Goal: Information Seeking & Learning: Learn about a topic

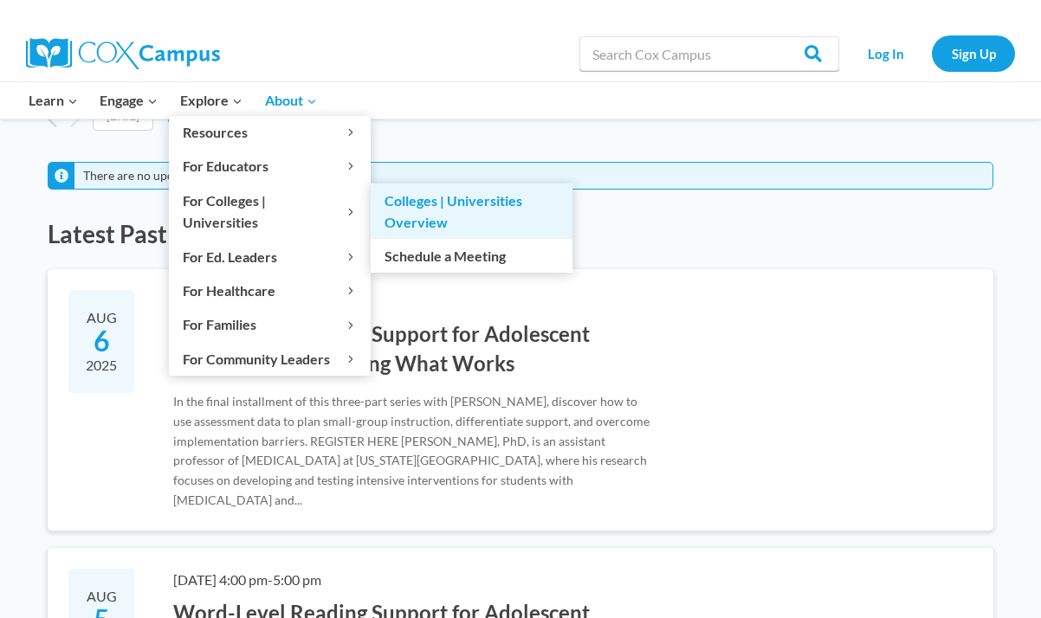
click at [412, 203] on link "Colleges | Universities Overview" at bounding box center [472, 211] width 202 height 55
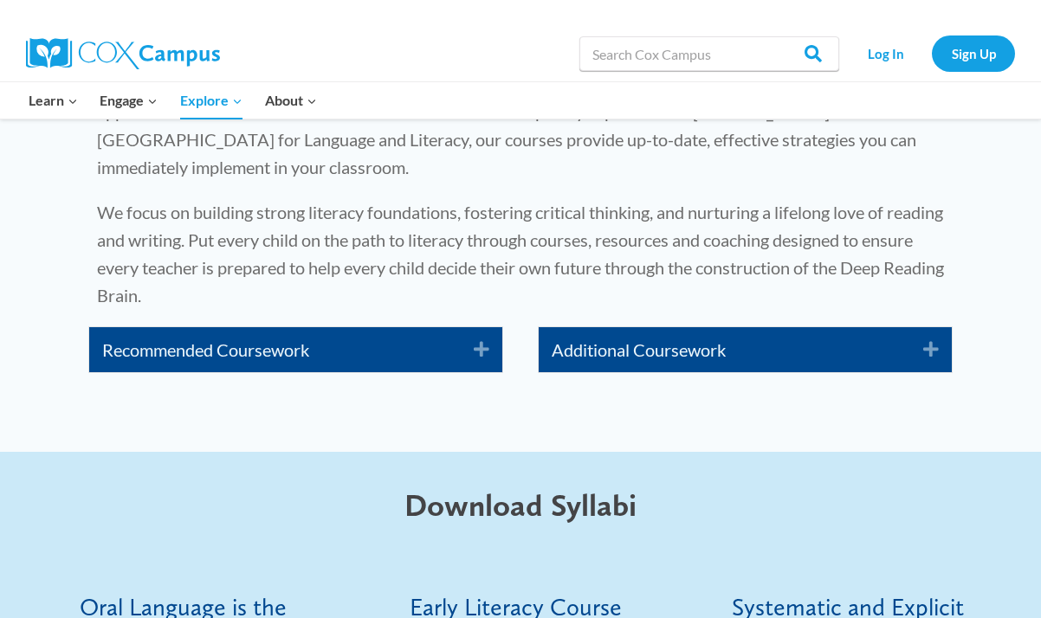
scroll to position [2898, 0]
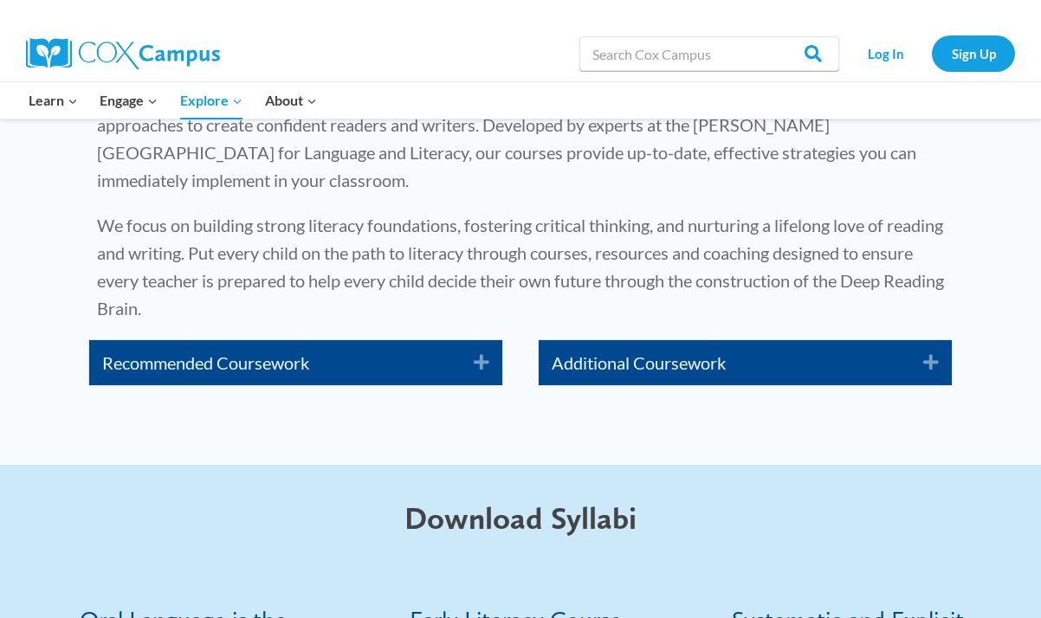
click at [330, 366] on link "Recommended Coursework" at bounding box center [275, 363] width 346 height 28
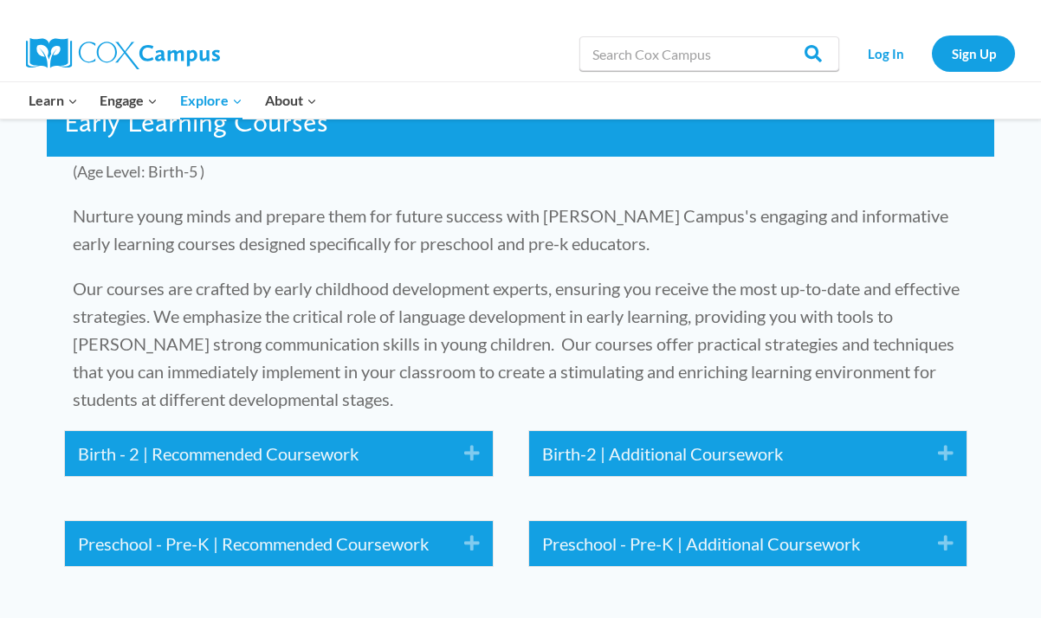
scroll to position [2140, 0]
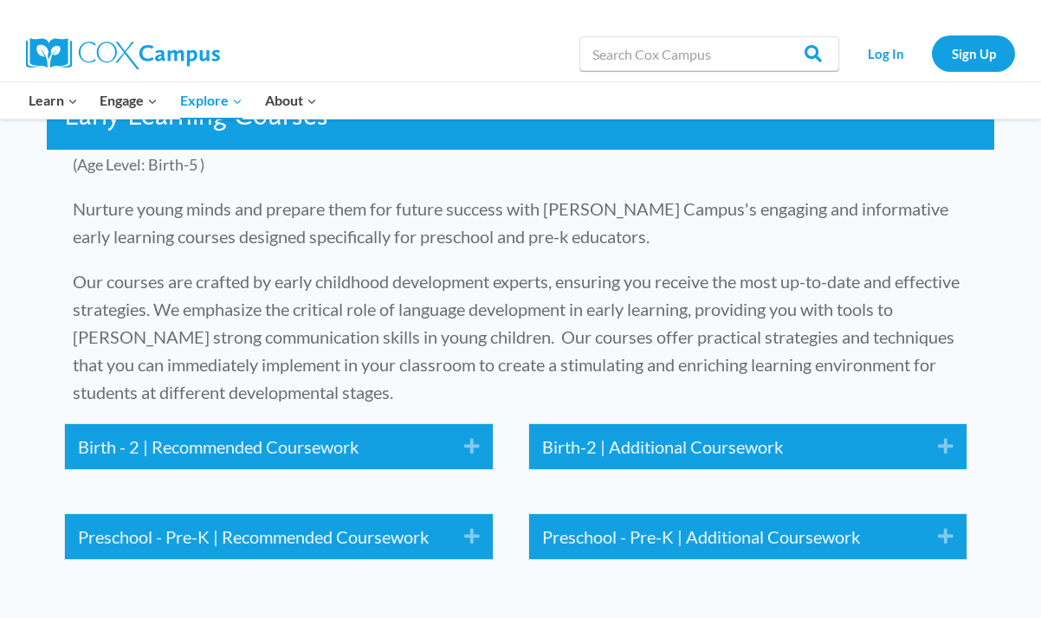
click at [427, 453] on link "Birth - 2 | Recommended Coursework" at bounding box center [258, 447] width 360 height 28
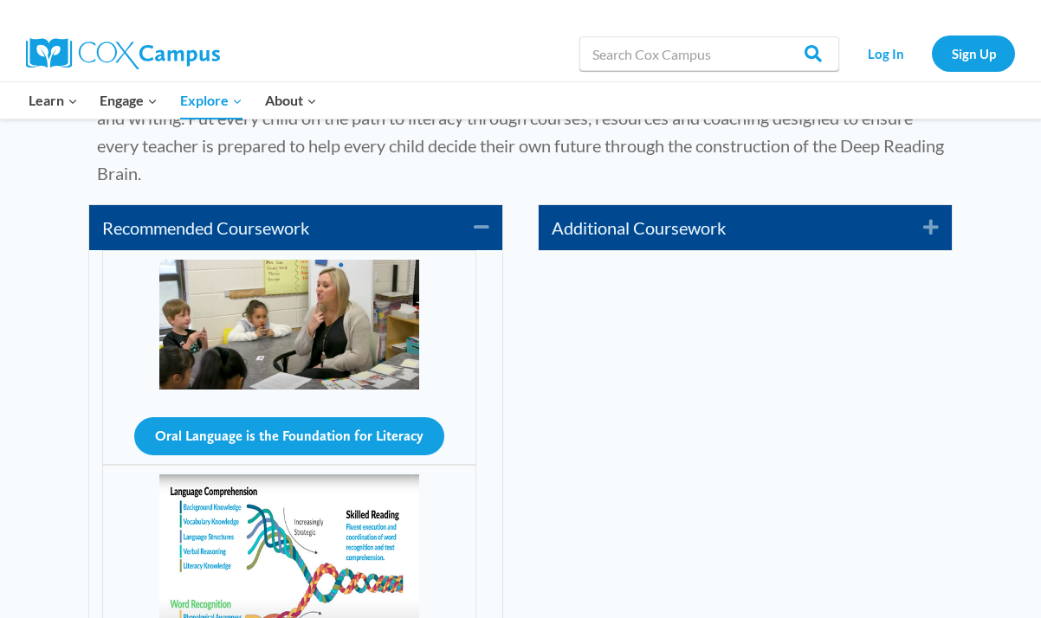
scroll to position [5298, 0]
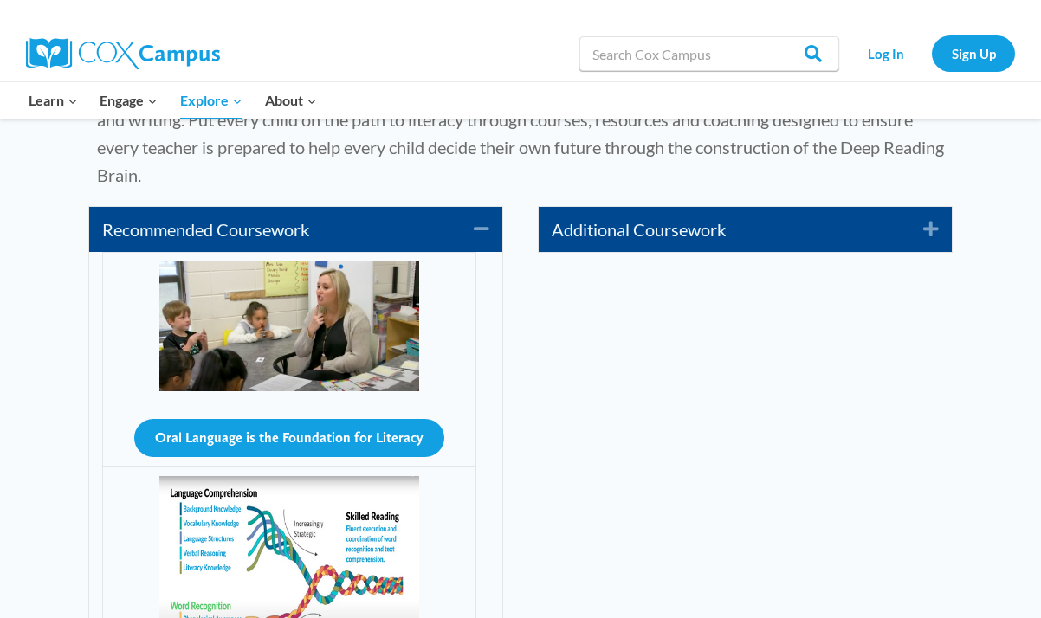
click at [479, 229] on icon "Collapse" at bounding box center [475, 230] width 29 height 28
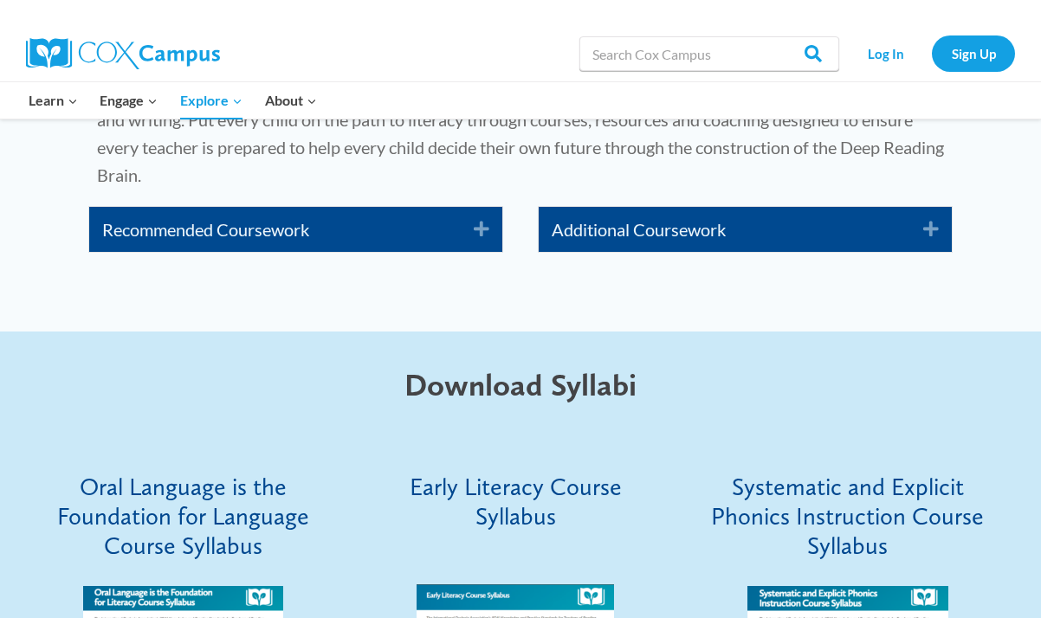
click at [341, 209] on div "Recommended Coursework Expand" at bounding box center [295, 229] width 413 height 45
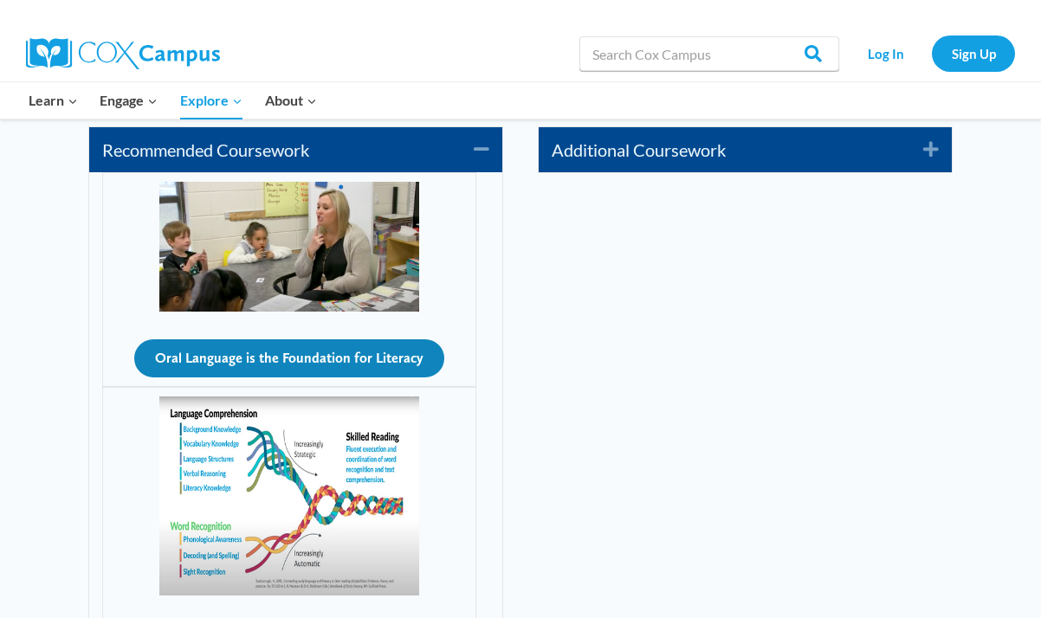
scroll to position [5213, 0]
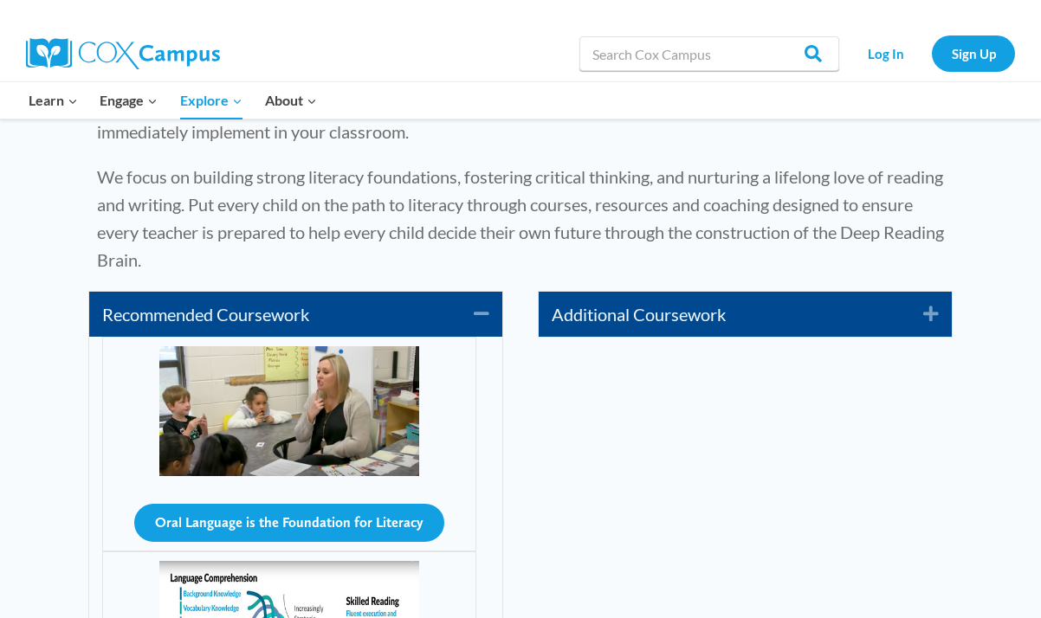
click at [484, 314] on icon "Collapse" at bounding box center [475, 315] width 29 height 28
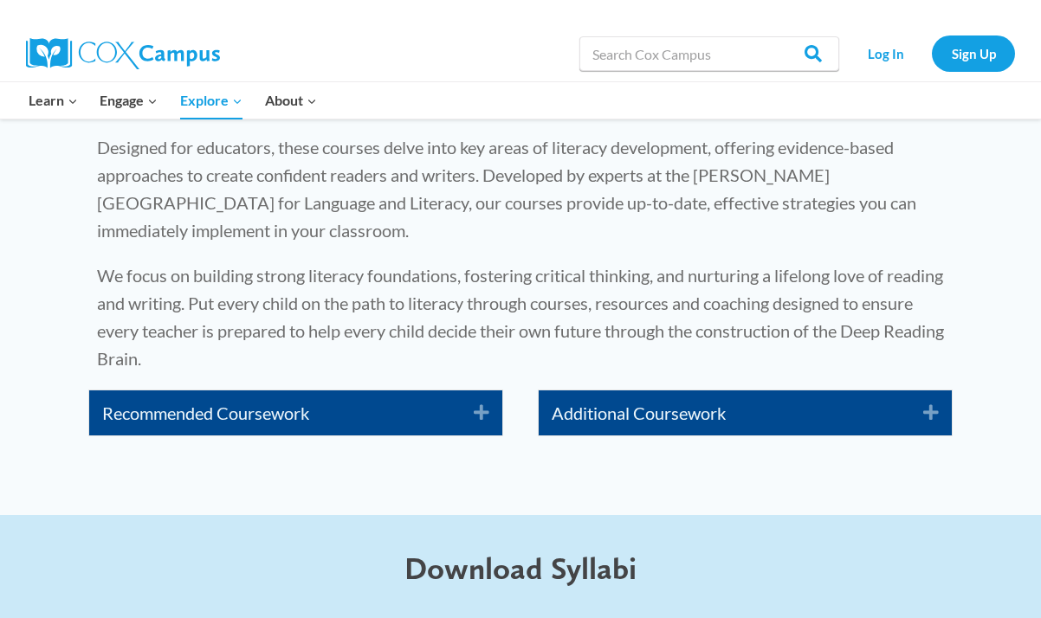
scroll to position [5136, 0]
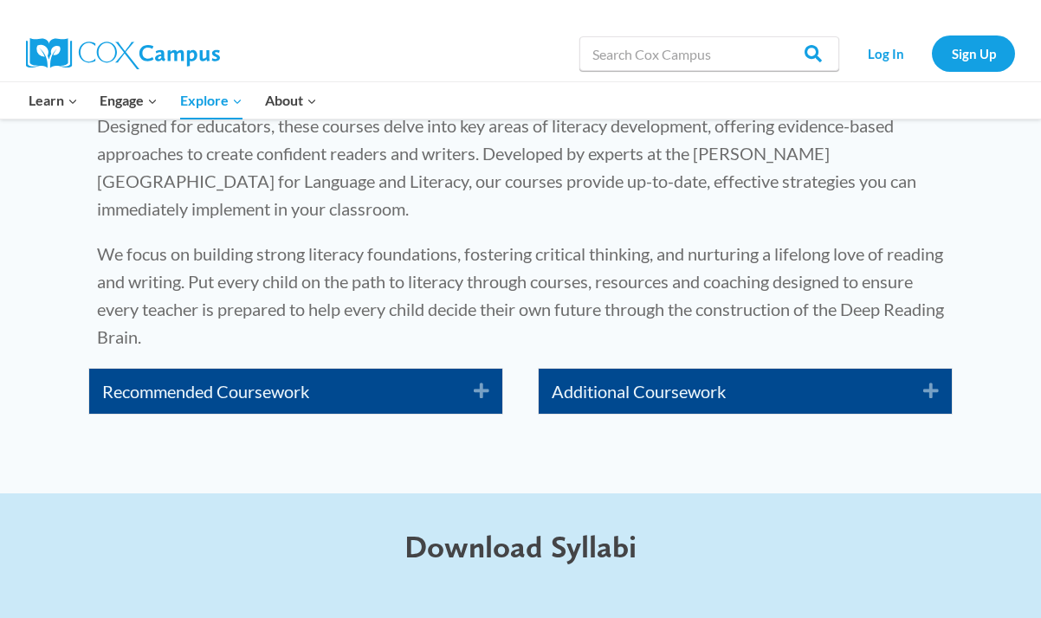
click at [221, 391] on link "Recommended Coursework" at bounding box center [275, 392] width 346 height 28
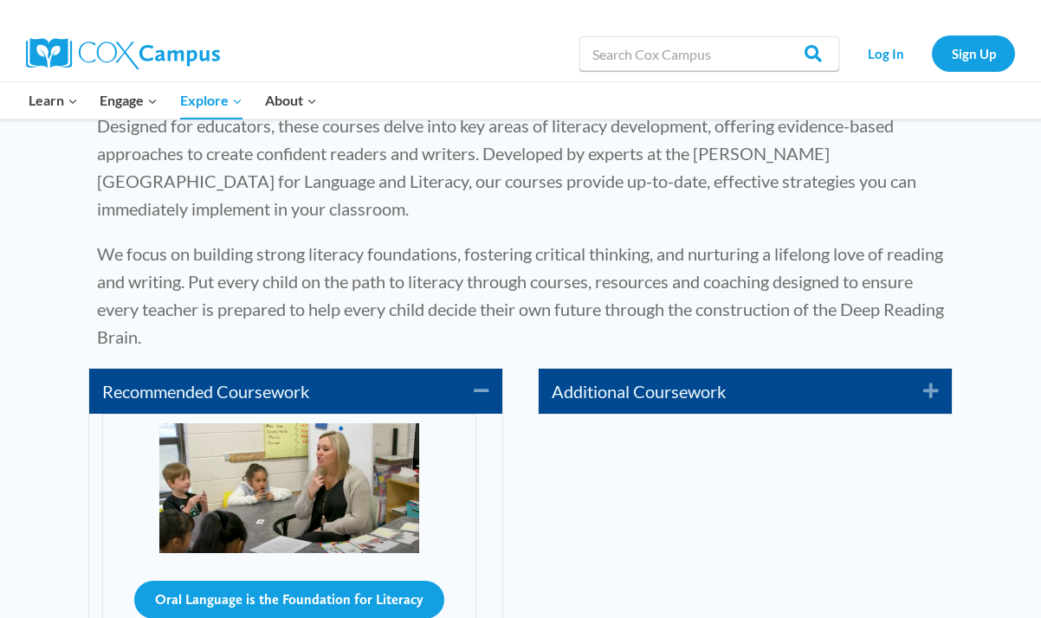
click at [221, 391] on link "Recommended Coursework" at bounding box center [275, 392] width 346 height 28
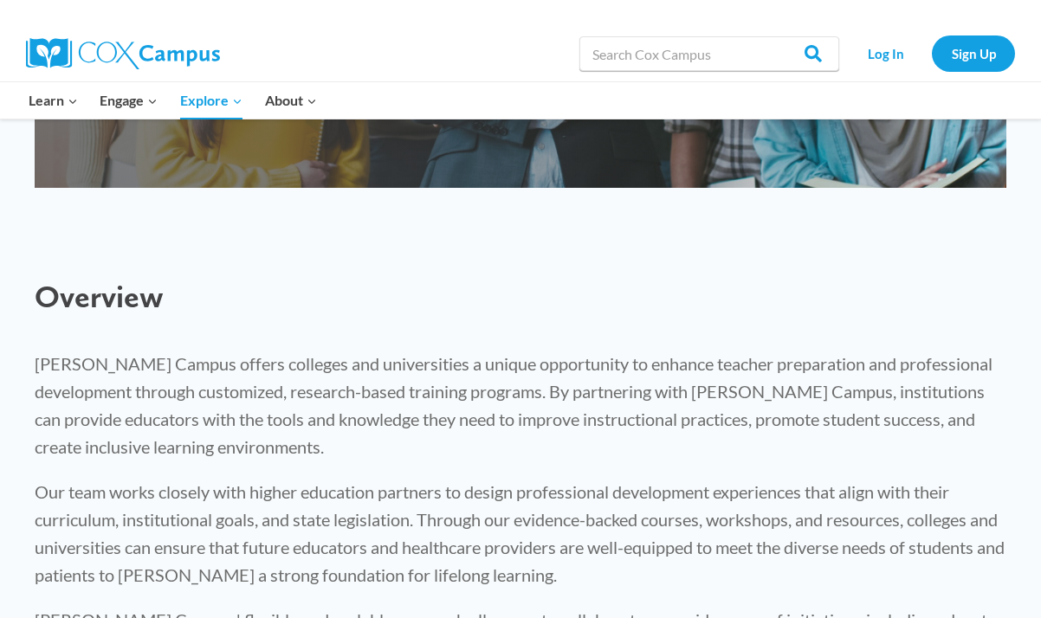
scroll to position [0, 0]
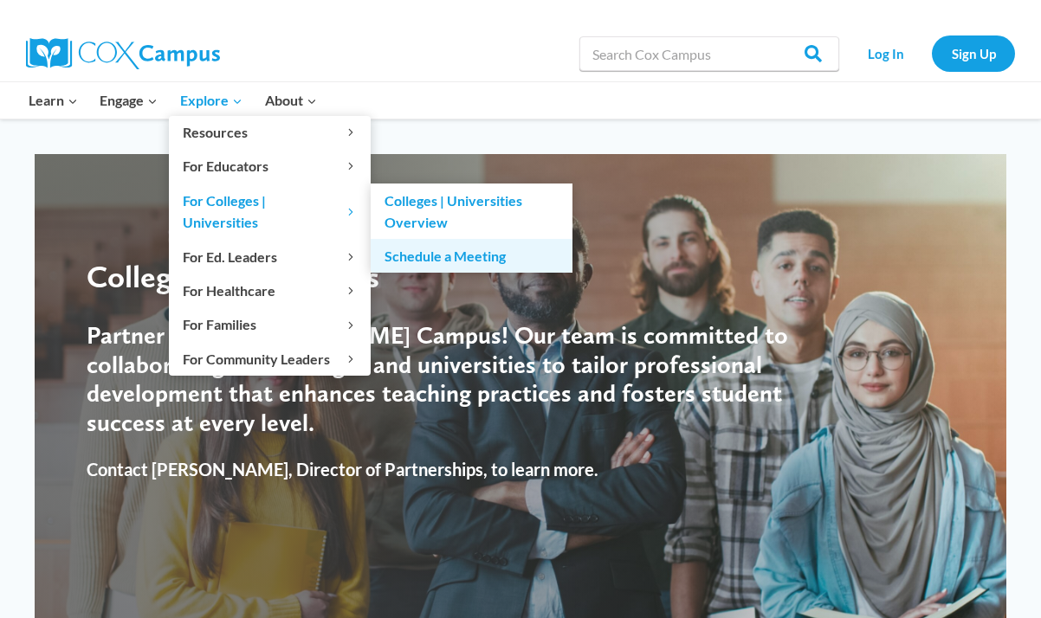
click at [436, 249] on link "Schedule a Meeting" at bounding box center [472, 255] width 202 height 33
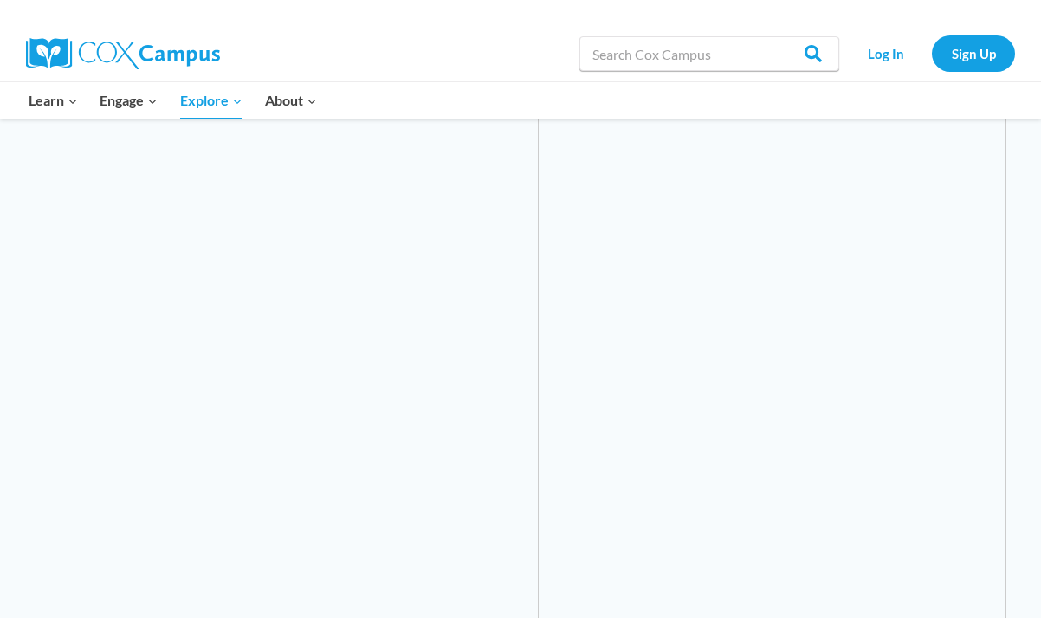
scroll to position [5029, 0]
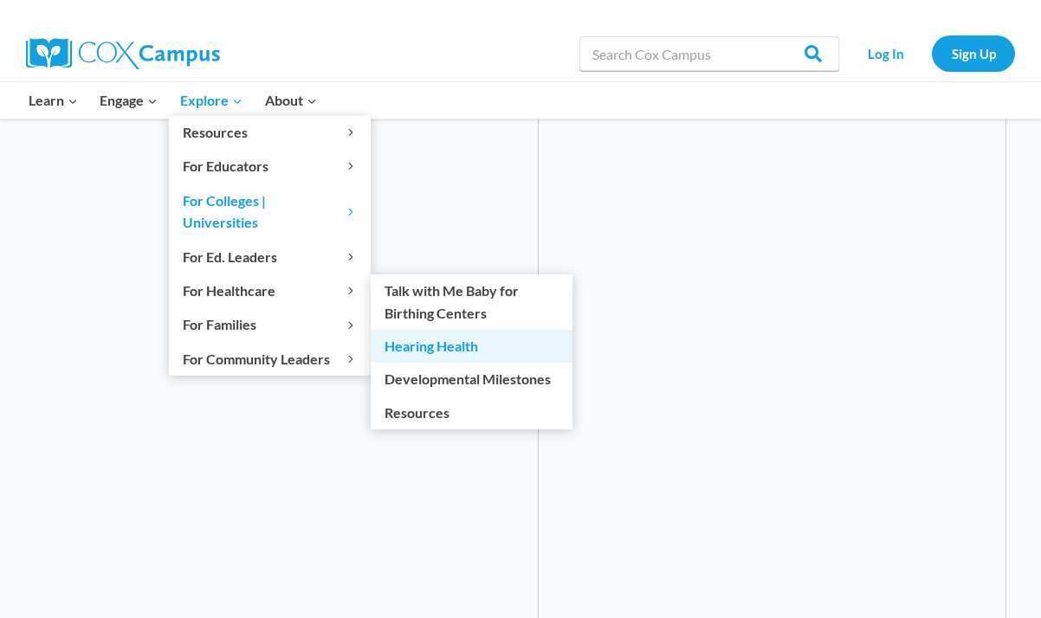
click at [475, 337] on link "Hearing Health" at bounding box center [472, 346] width 202 height 33
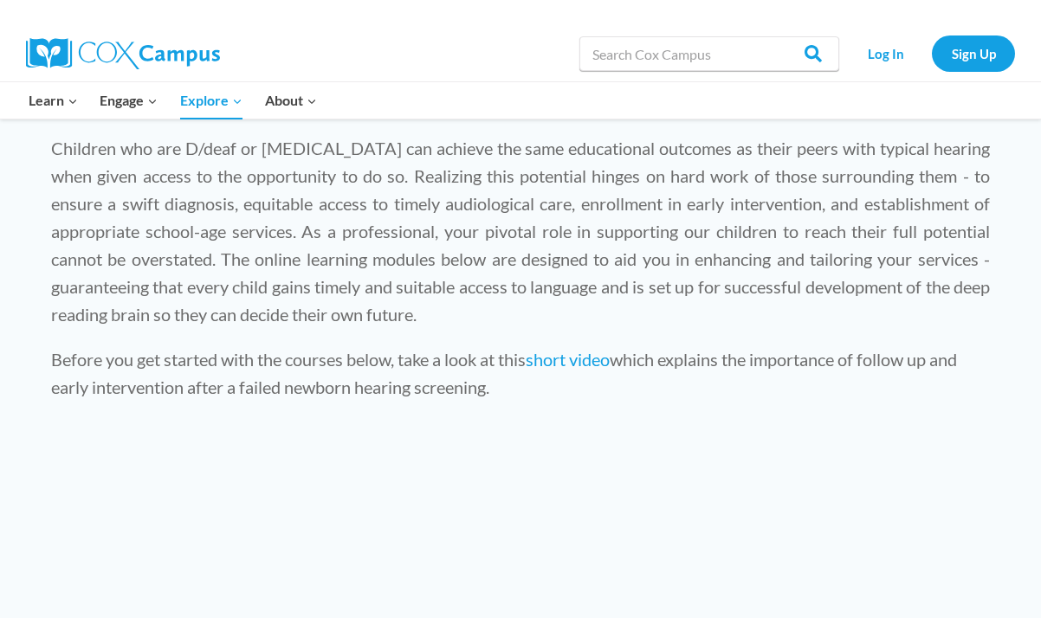
scroll to position [188, 0]
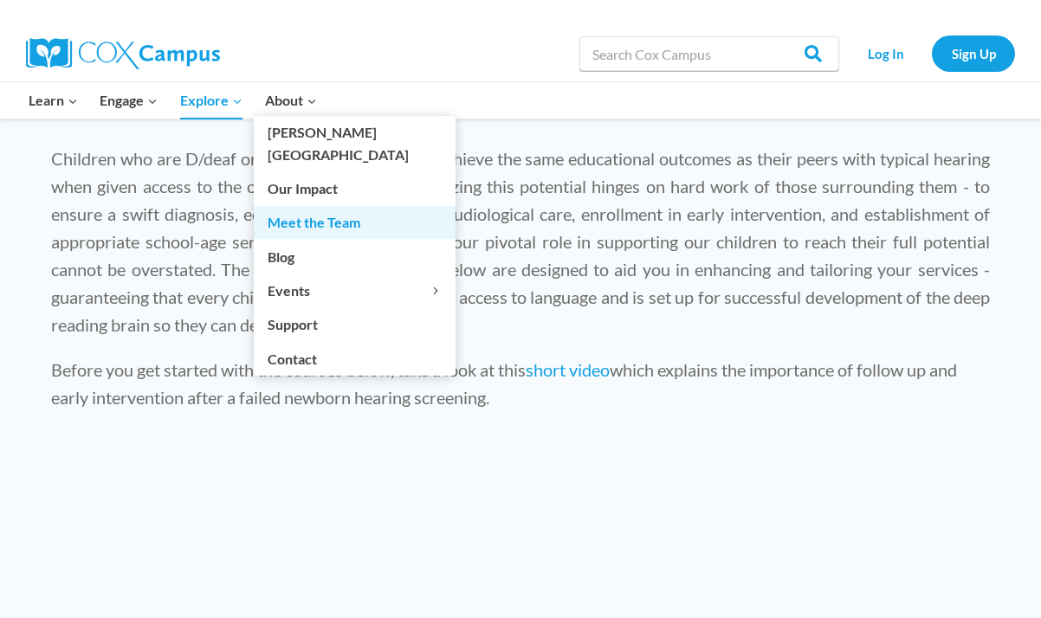
click at [306, 206] on link "Meet the Team" at bounding box center [355, 222] width 202 height 33
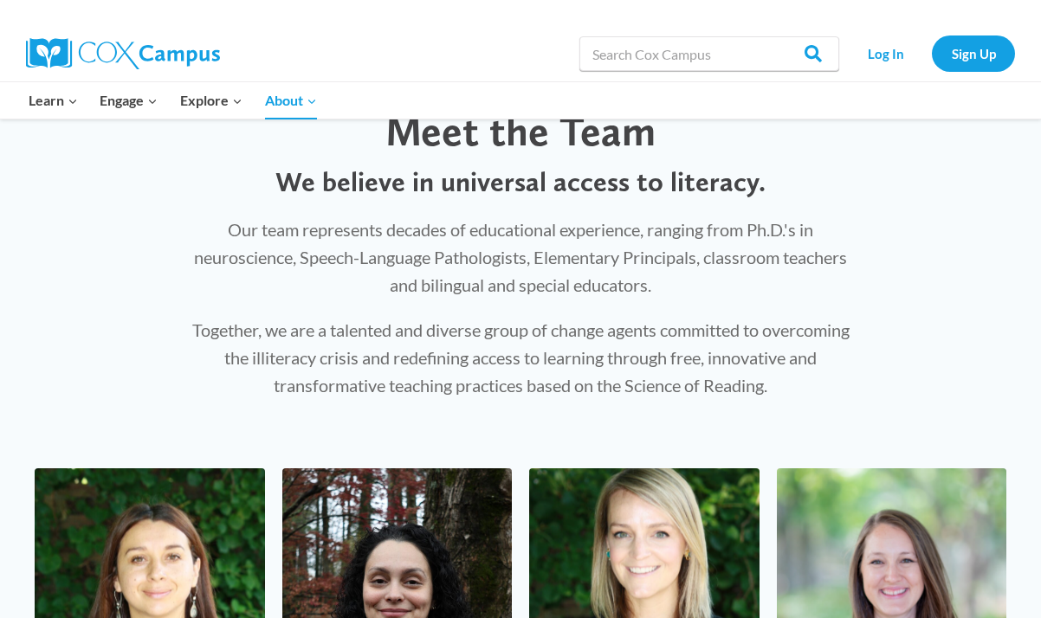
scroll to position [64, 0]
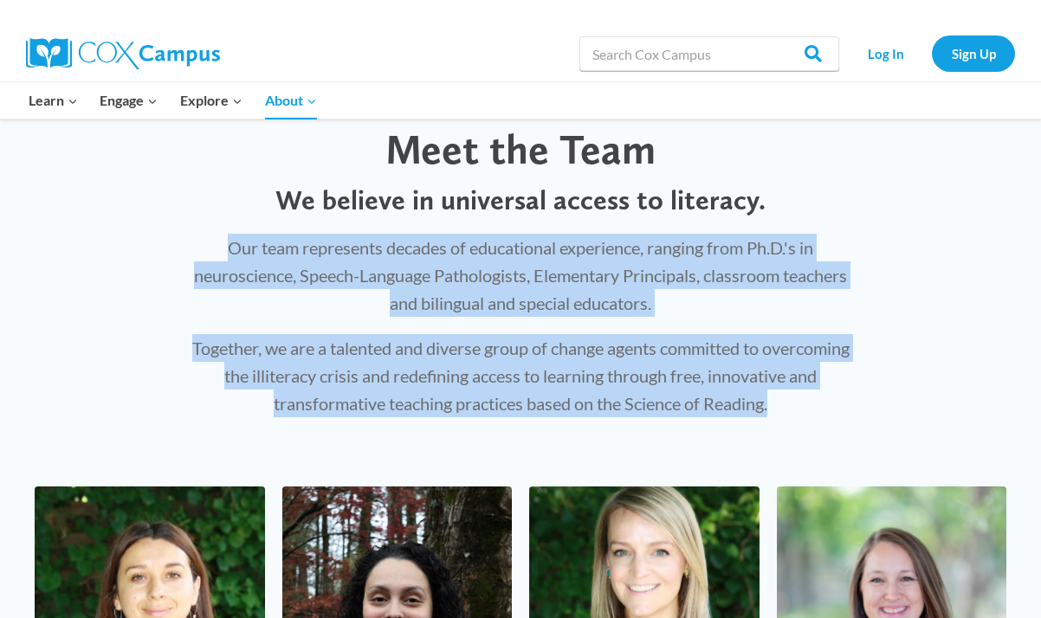
drag, startPoint x: 221, startPoint y: 248, endPoint x: 781, endPoint y: 397, distance: 579.8
click at [781, 397] on div "Our team represents decades of educational experience, ranging from Ph.D.'s in …" at bounding box center [520, 326] width 670 height 184
copy div "Our team represents decades of educational experience, ranging from Ph.D.'s in …"
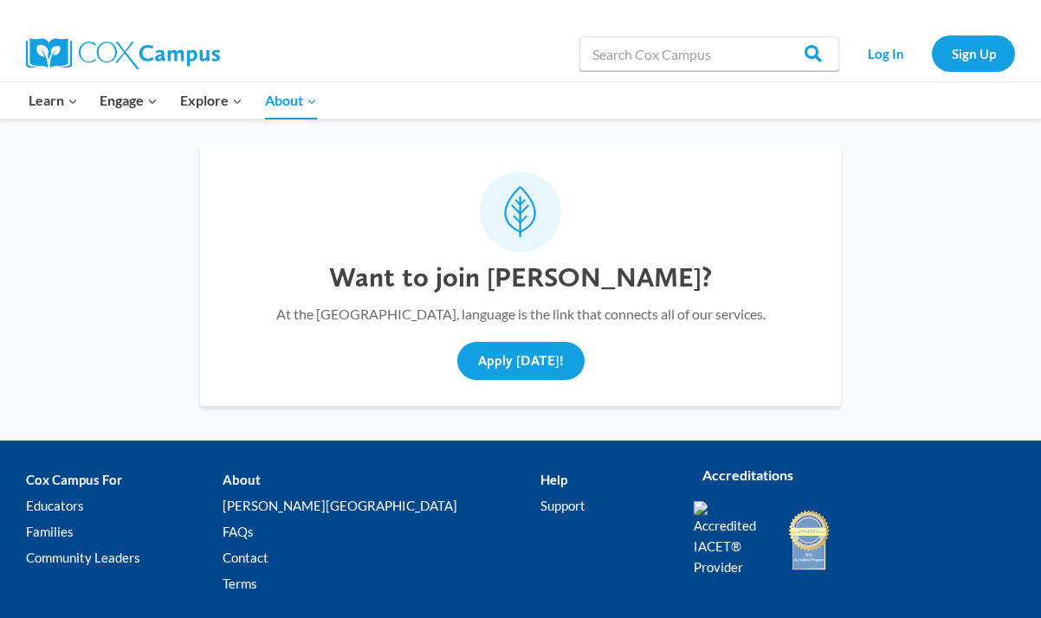
scroll to position [6118, 0]
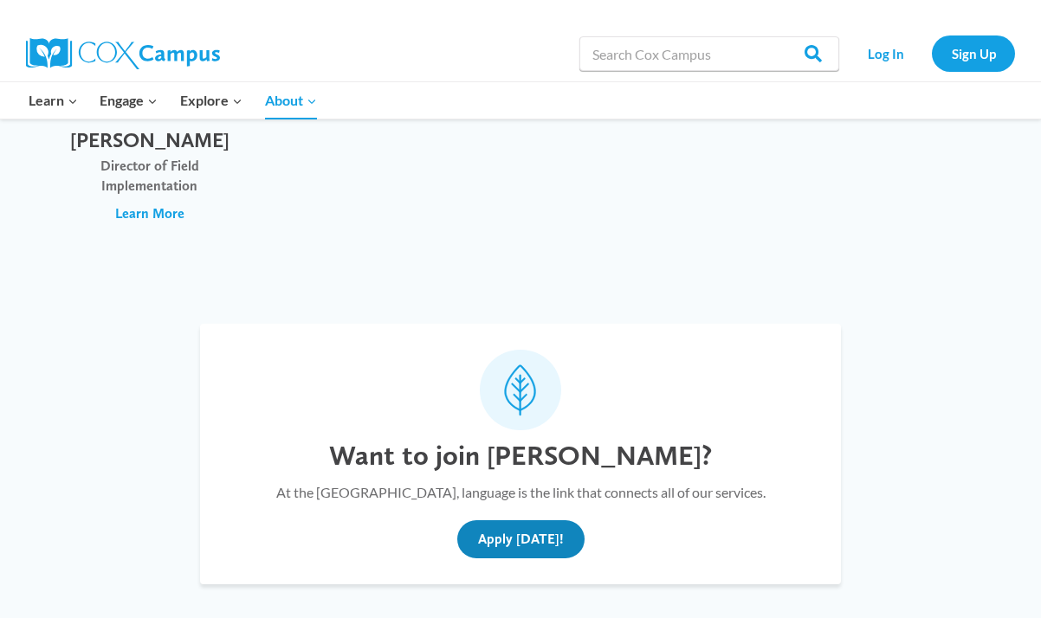
click at [343, 482] on p "At the [GEOGRAPHIC_DATA], language is the link that connects all of our service…" at bounding box center [520, 493] width 489 height 23
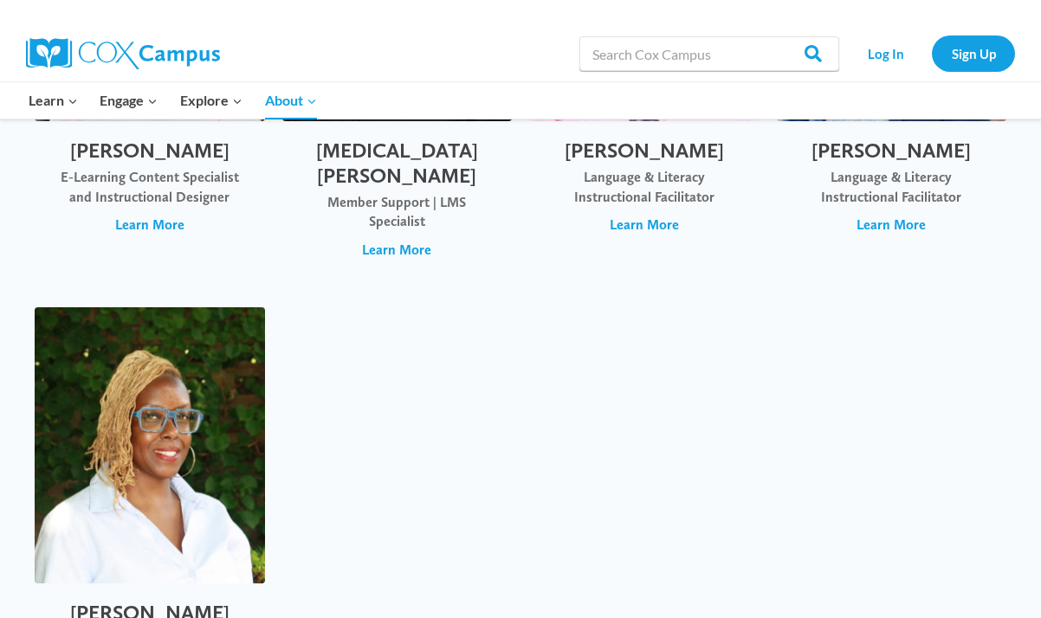
scroll to position [5642, 0]
